Goal: Information Seeking & Learning: Learn about a topic

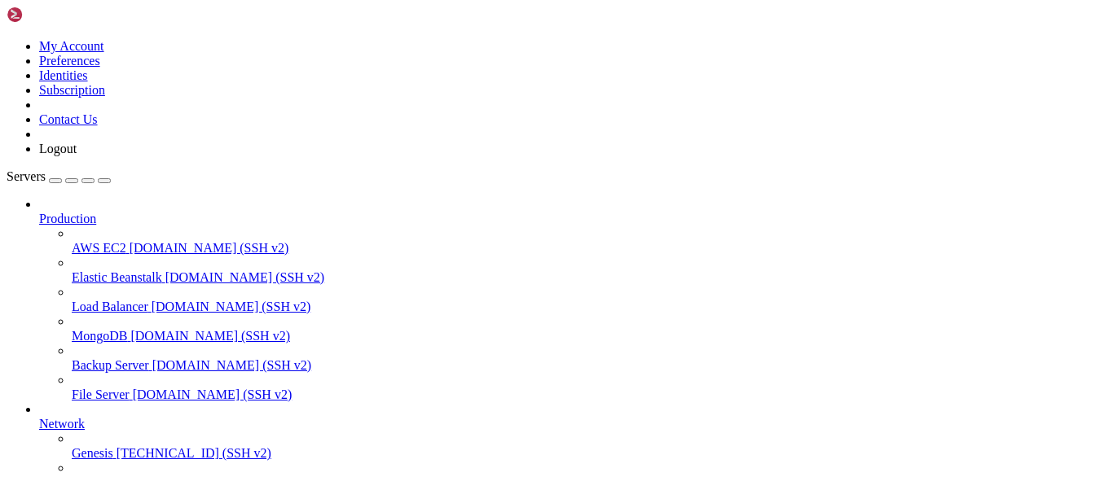
scroll to position [137, 0]
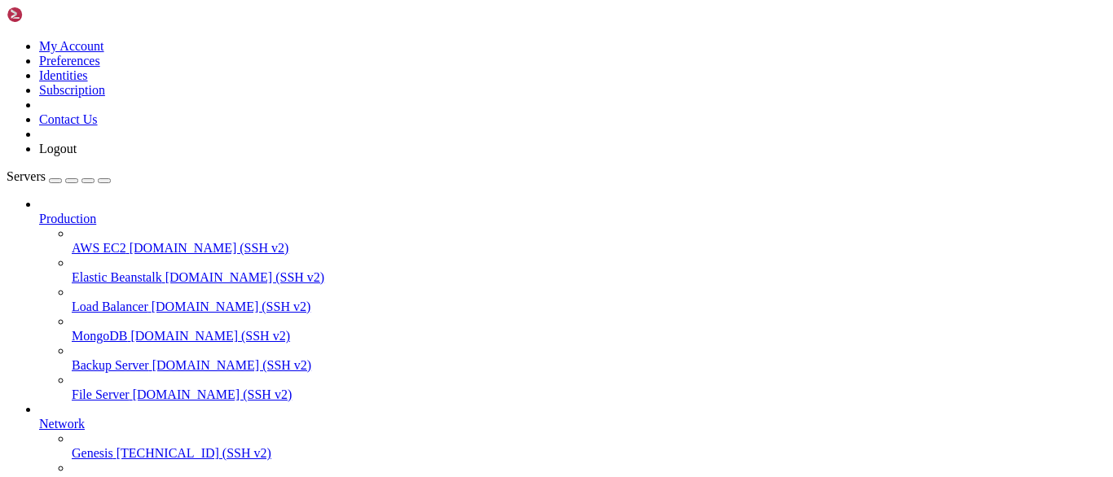
drag, startPoint x: 38, startPoint y: 1231, endPoint x: 480, endPoint y: 1174, distance: 445.0
copy x-row "34ab0a1fac96"
drag, startPoint x: 457, startPoint y: 1071, endPoint x: 369, endPoint y: 1071, distance: 88.0
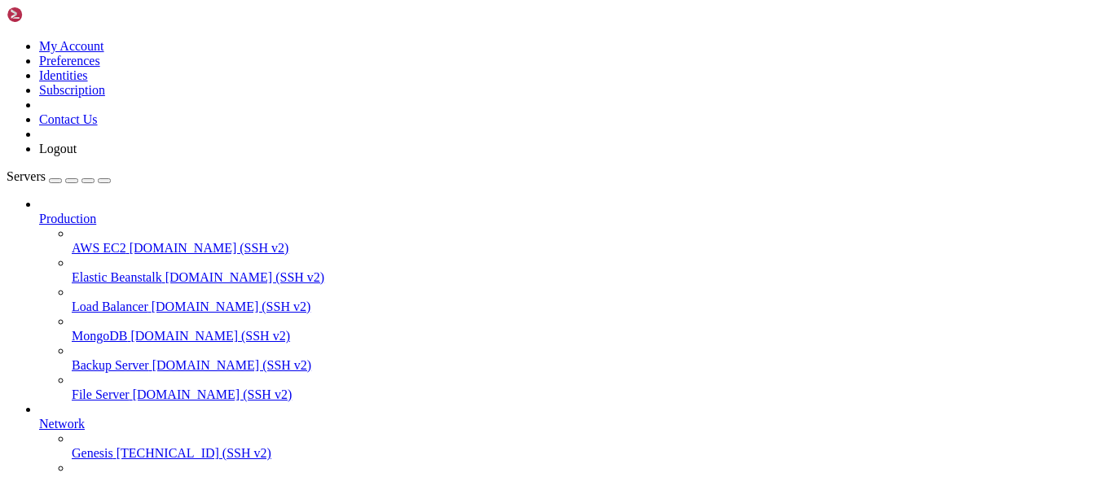
scroll to position [2529173, 0]
